Goal: Information Seeking & Learning: Learn about a topic

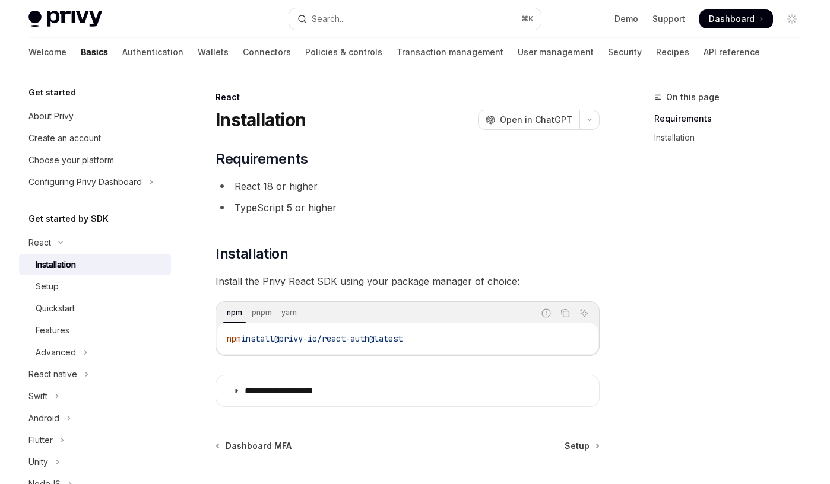
scroll to position [58, 0]
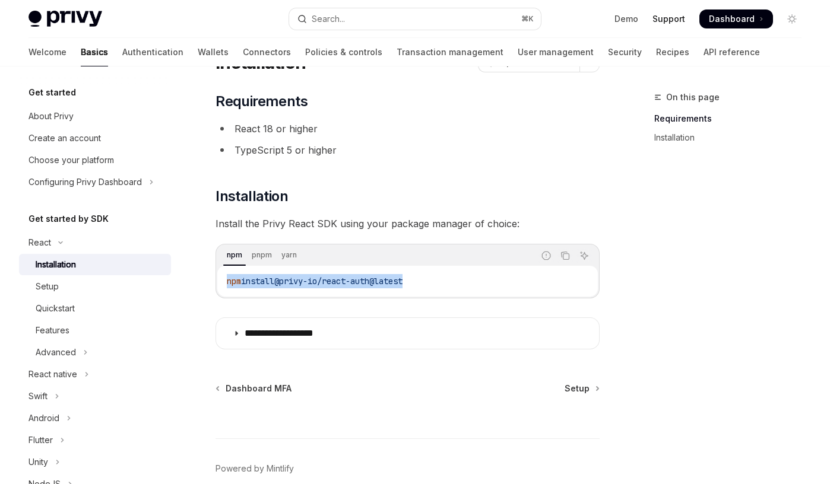
click at [682, 17] on link "Support" at bounding box center [668, 19] width 33 height 12
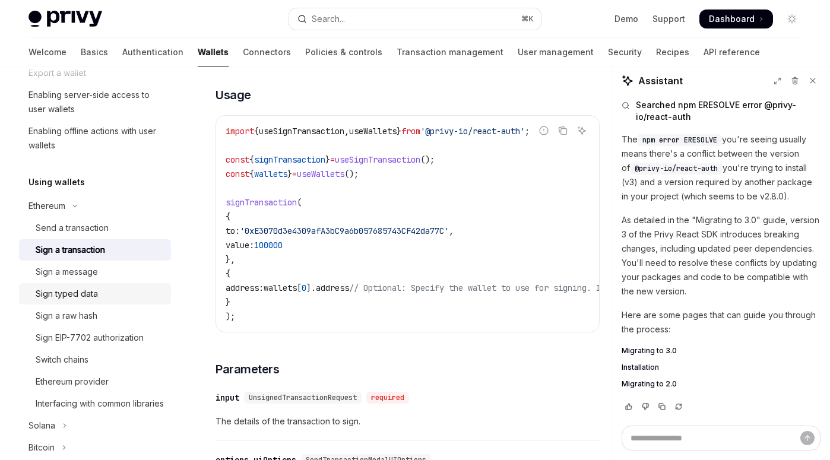
scroll to position [204, 0]
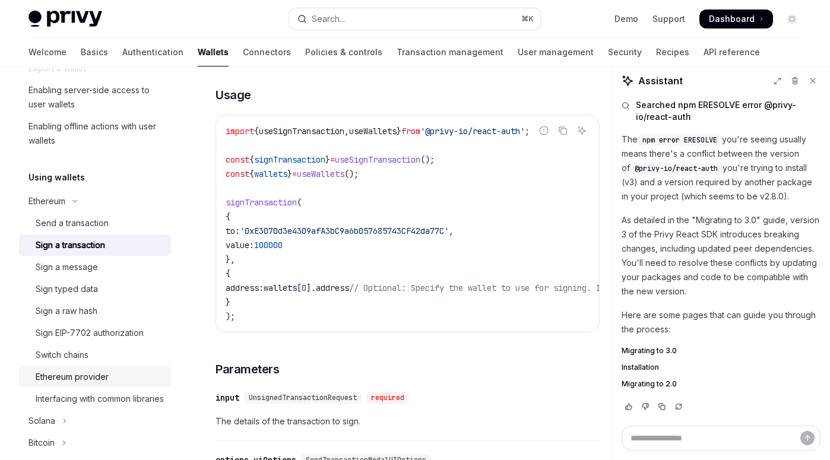
click at [105, 379] on div "Ethereum provider" at bounding box center [72, 377] width 73 height 14
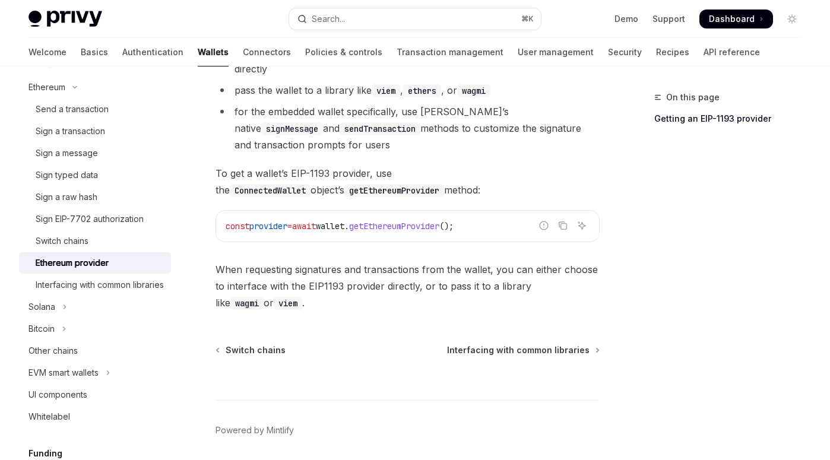
scroll to position [287, 0]
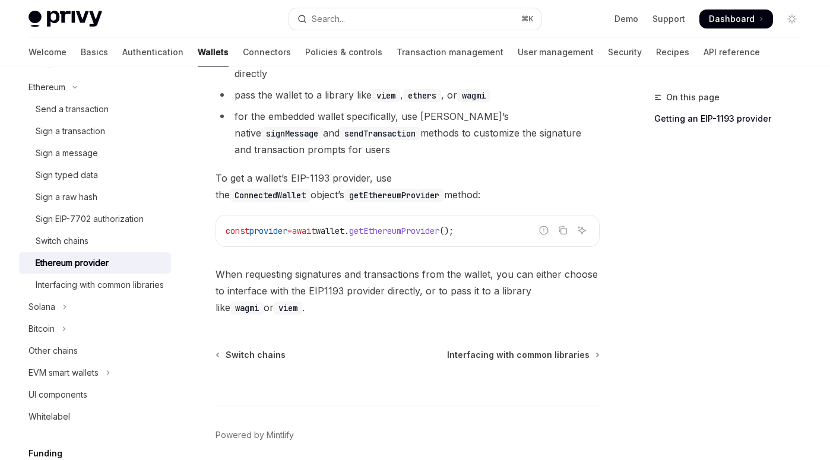
click at [420, 235] on span "getEthereumProvider" at bounding box center [394, 230] width 90 height 11
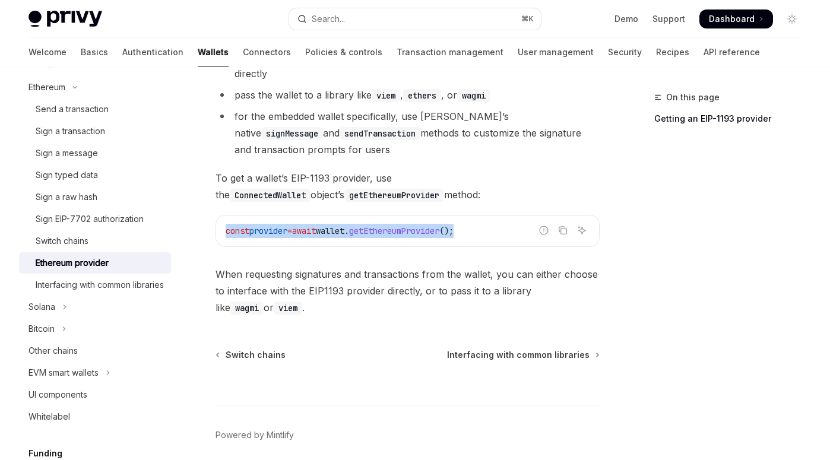
click at [420, 235] on span "getEthereumProvider" at bounding box center [394, 230] width 90 height 11
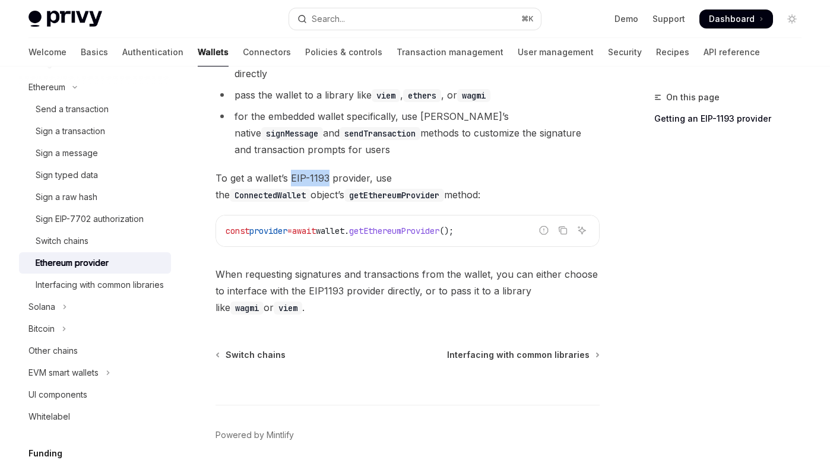
drag, startPoint x: 292, startPoint y: 176, endPoint x: 327, endPoint y: 176, distance: 35.0
click at [327, 176] on span "To get a wallet’s EIP-1193 provider, use the ConnectedWallet object’s getEthere…" at bounding box center [407, 186] width 384 height 33
copy span "EIP-1193"
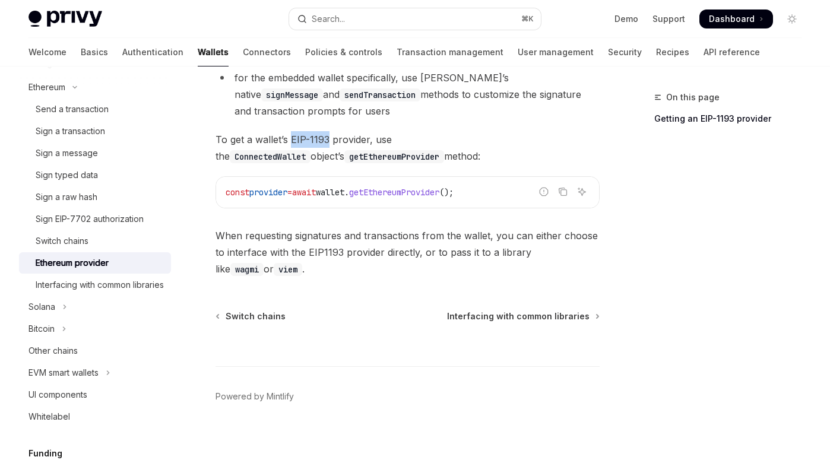
scroll to position [335, 0]
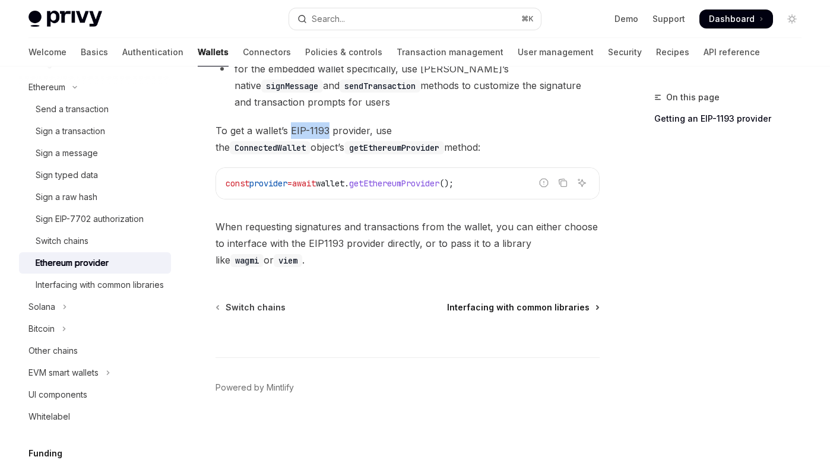
click at [504, 311] on span "Interfacing with common libraries" at bounding box center [518, 307] width 142 height 12
type textarea "*"
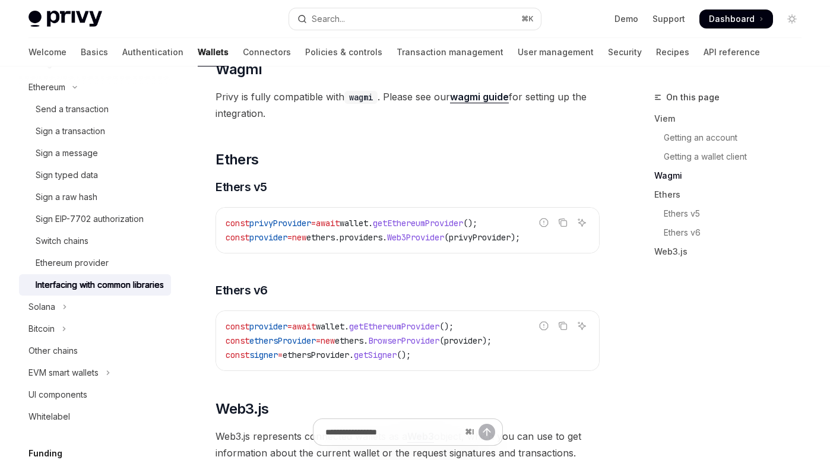
scroll to position [1210, 0]
click at [422, 20] on button "Search... ⌘ K" at bounding box center [414, 18] width 251 height 21
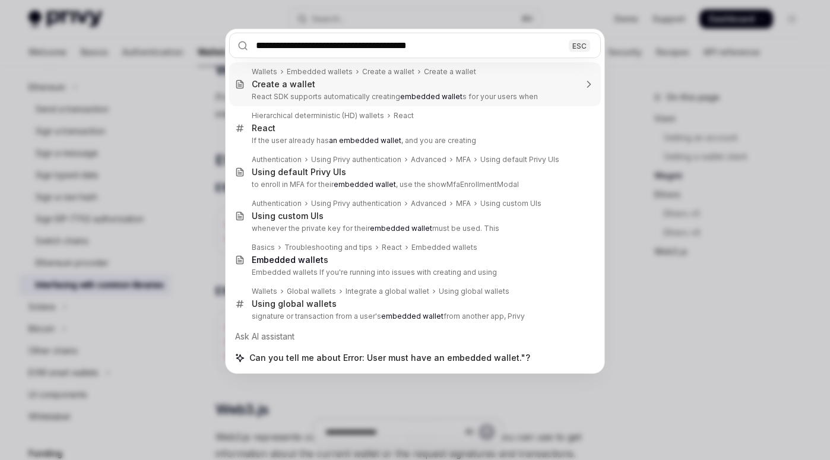
click at [256, 45] on input "**********" at bounding box center [414, 46] width 371 height 26
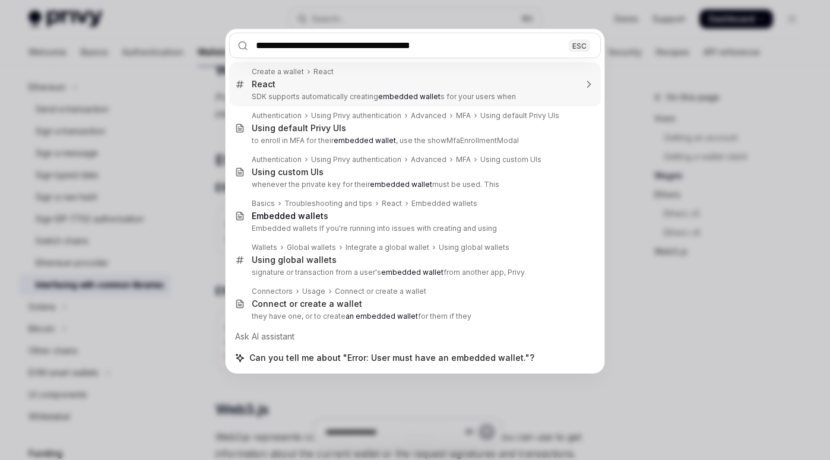
drag, startPoint x: 286, startPoint y: 45, endPoint x: 257, endPoint y: 45, distance: 29.1
click at [257, 45] on input "**********" at bounding box center [414, 46] width 371 height 26
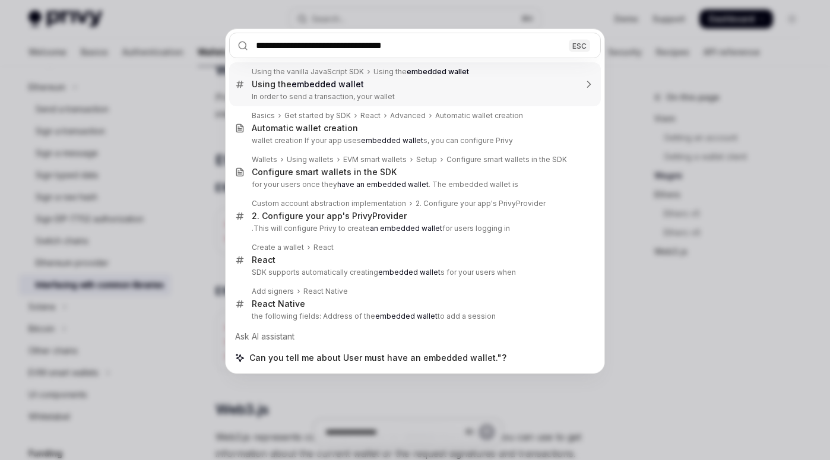
type input "**********"
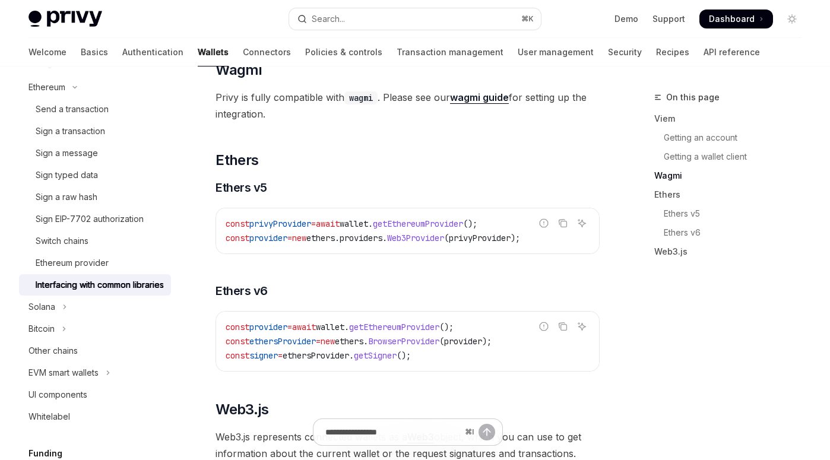
type textarea "*"
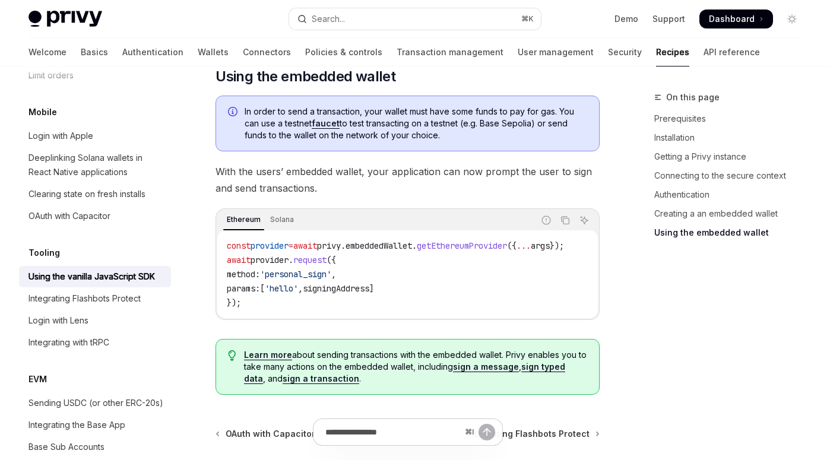
scroll to position [1680, 0]
